Goal: Navigation & Orientation: Find specific page/section

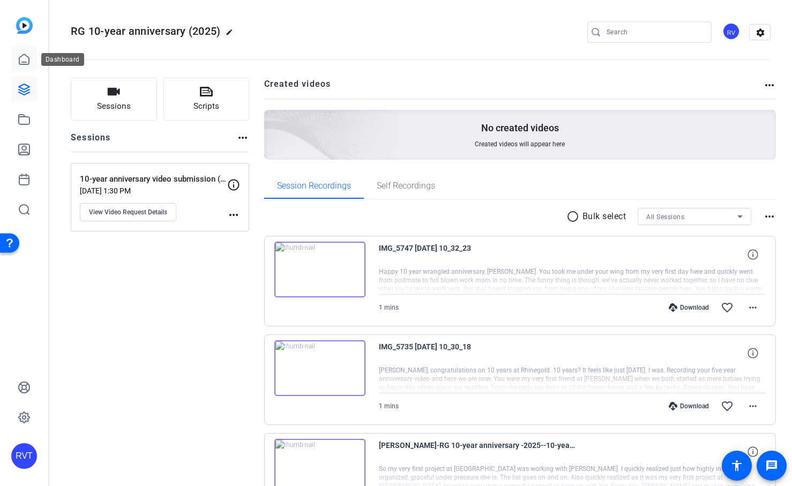
click at [20, 64] on icon at bounding box center [24, 59] width 10 height 10
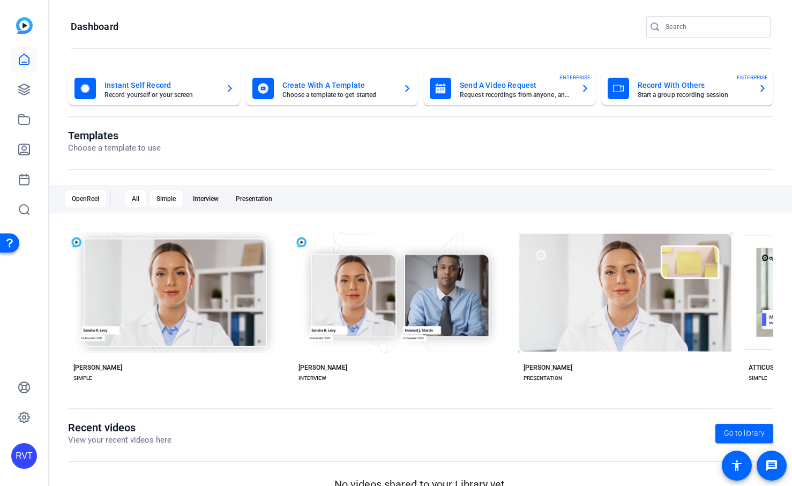
scroll to position [20, 0]
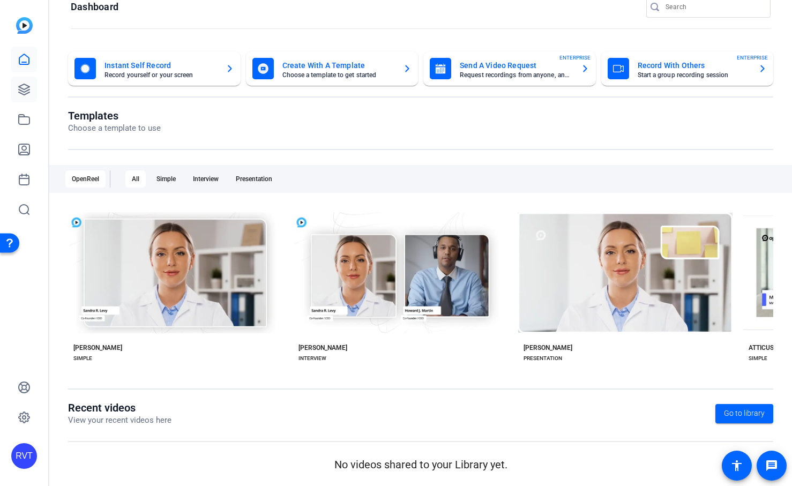
click at [33, 100] on link at bounding box center [24, 90] width 26 height 26
